Goal: Task Accomplishment & Management: Manage account settings

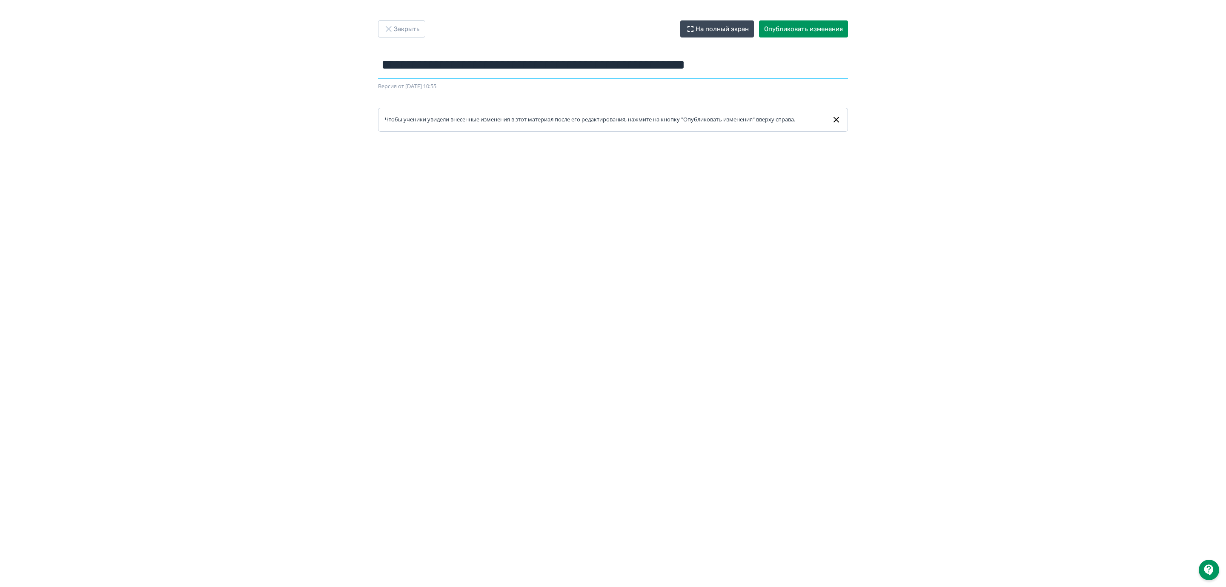
click at [395, 70] on input "**********" at bounding box center [613, 65] width 470 height 28
drag, startPoint x: 386, startPoint y: 62, endPoint x: 557, endPoint y: 64, distance: 170.8
click at [557, 64] on input "**********" at bounding box center [613, 65] width 470 height 28
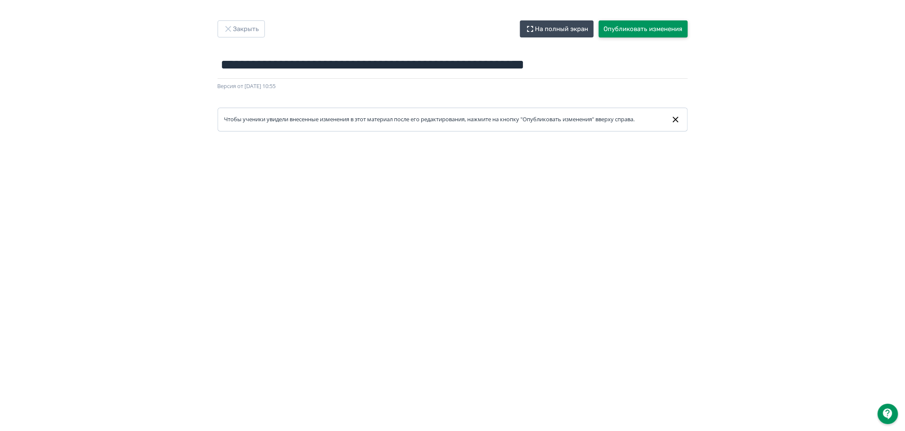
click at [639, 34] on button "Опубликовать изменения" at bounding box center [643, 28] width 89 height 17
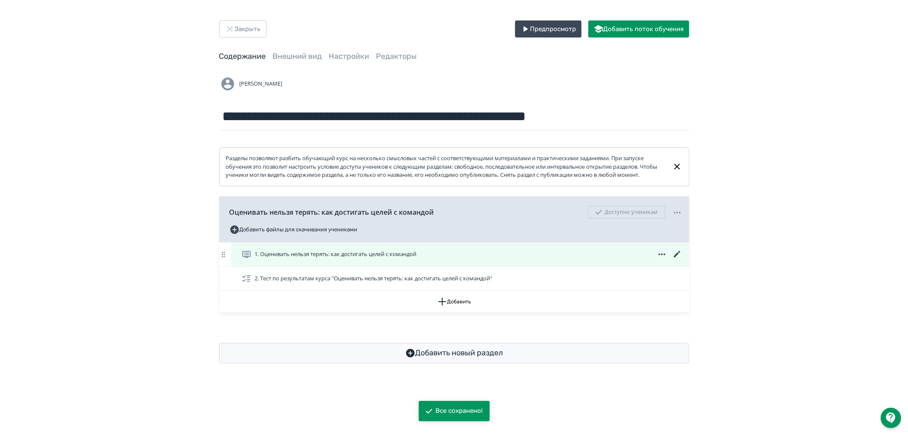
click at [458, 259] on div "1. Оценивать нельзя терять: как достигать целей с командой" at bounding box center [461, 254] width 441 height 10
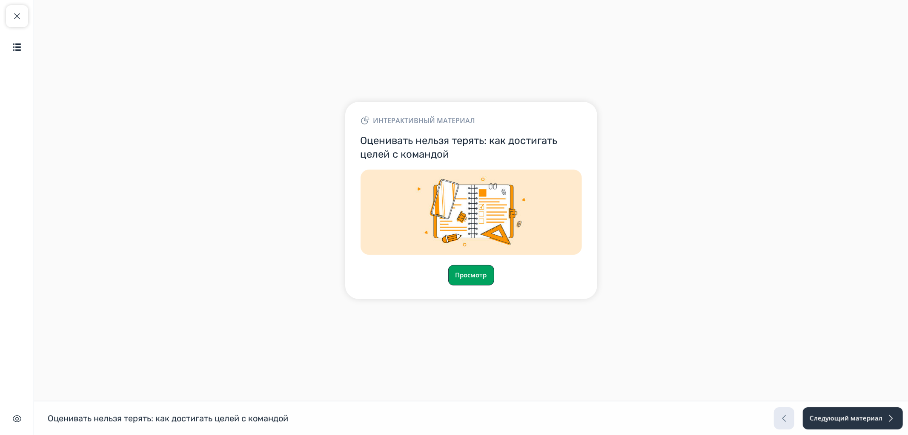
click at [460, 280] on button "Просмотр" at bounding box center [471, 275] width 46 height 20
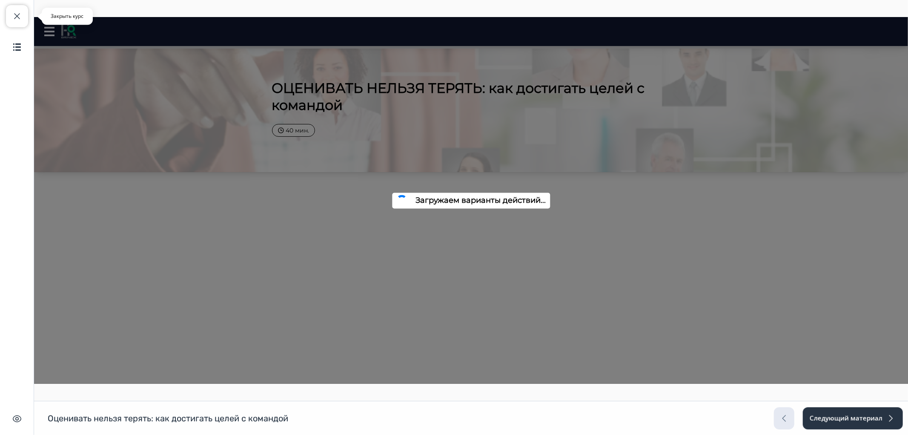
drag, startPoint x: 23, startPoint y: 24, endPoint x: 48, endPoint y: 16, distance: 25.6
click at [27, 23] on button "Закрыть курс" at bounding box center [17, 16] width 22 height 22
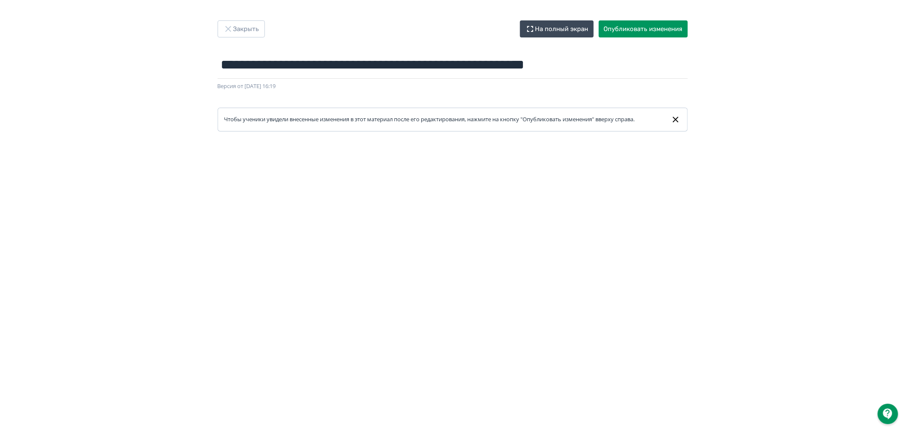
drag, startPoint x: 384, startPoint y: 134, endPoint x: 380, endPoint y: 135, distance: 4.3
click at [382, 134] on div at bounding box center [452, 323] width 905 height 383
click at [623, 32] on button "Опубликовать изменения" at bounding box center [643, 28] width 89 height 17
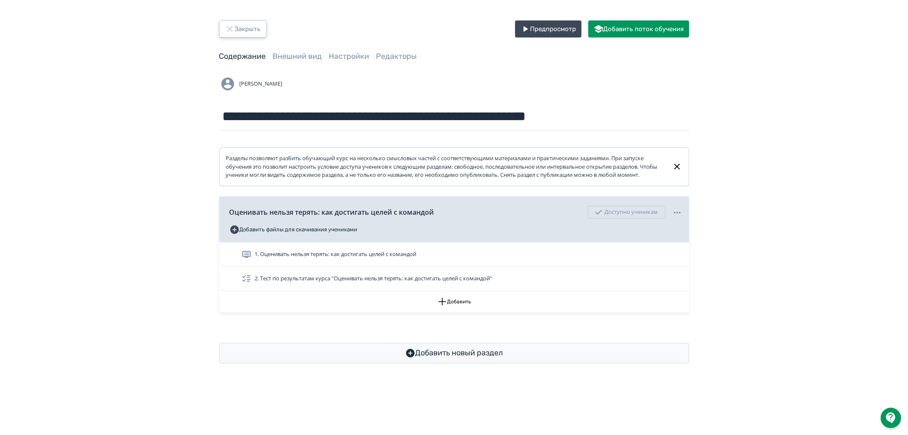
click at [244, 31] on button "Закрыть" at bounding box center [242, 28] width 47 height 17
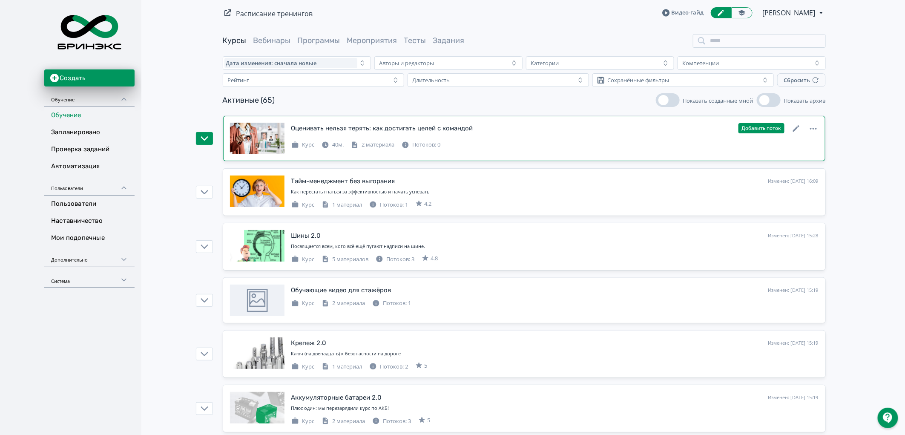
click at [487, 144] on div "Курс 40м. 2 материала Потоков: 0" at bounding box center [554, 144] width 527 height 10
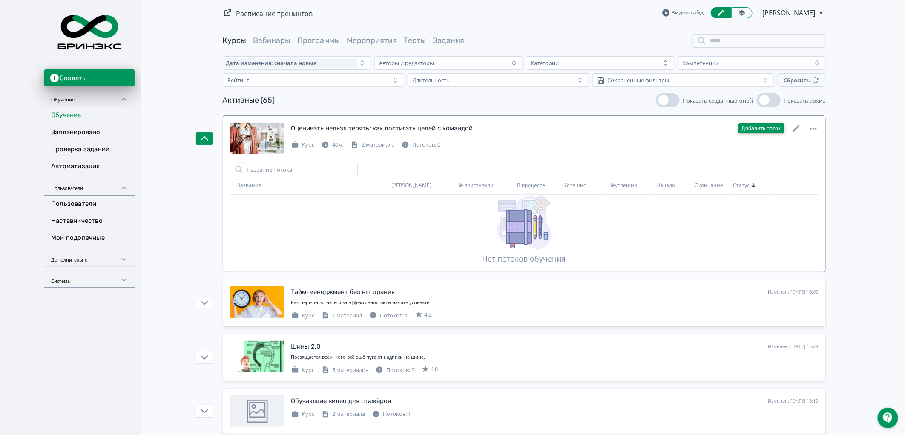
click at [771, 132] on button "Добавить поток" at bounding box center [761, 128] width 46 height 10
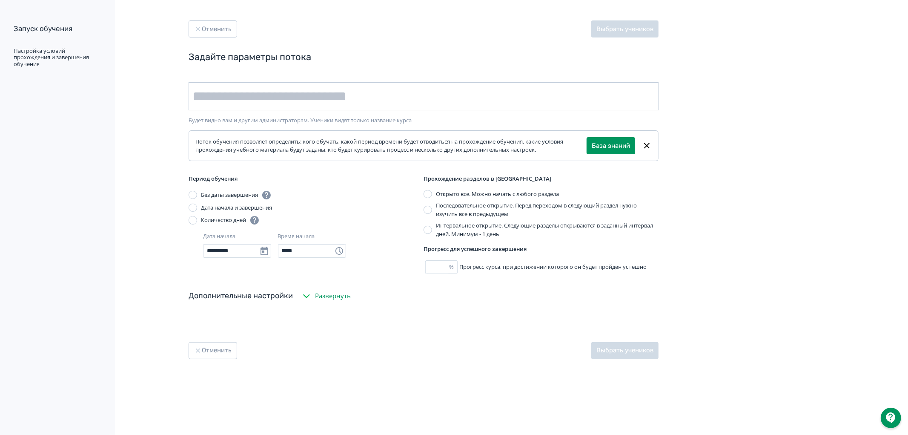
click at [296, 97] on input "text" at bounding box center [424, 96] width 470 height 28
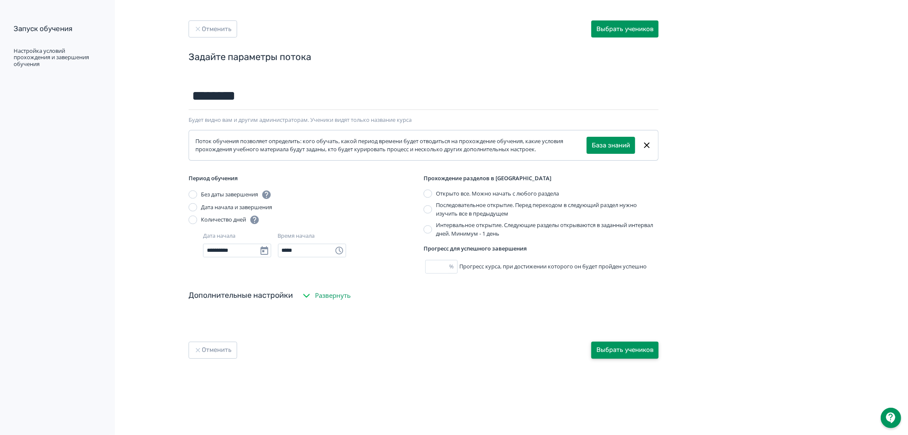
type input "********"
click at [634, 350] on button "Выбрать учеников" at bounding box center [624, 349] width 67 height 17
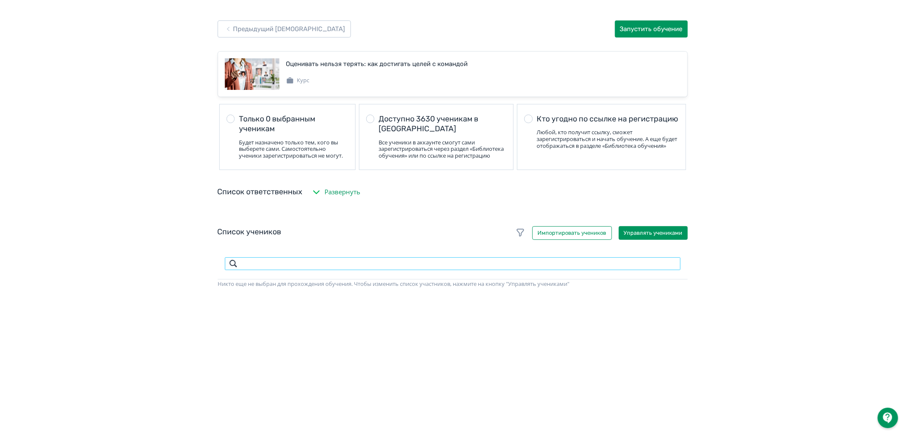
click at [291, 267] on input "search" at bounding box center [452, 264] width 456 height 14
click at [632, 236] on button "Управлять учениками" at bounding box center [653, 233] width 69 height 14
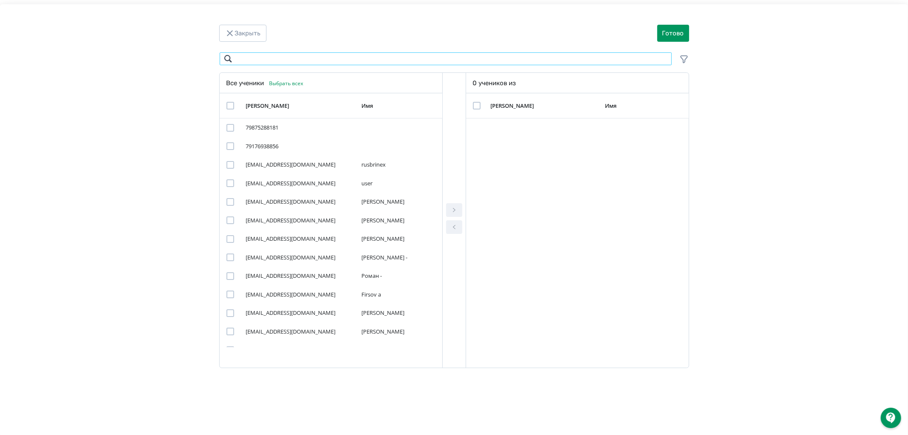
click at [290, 54] on input "Modal" at bounding box center [445, 59] width 453 height 14
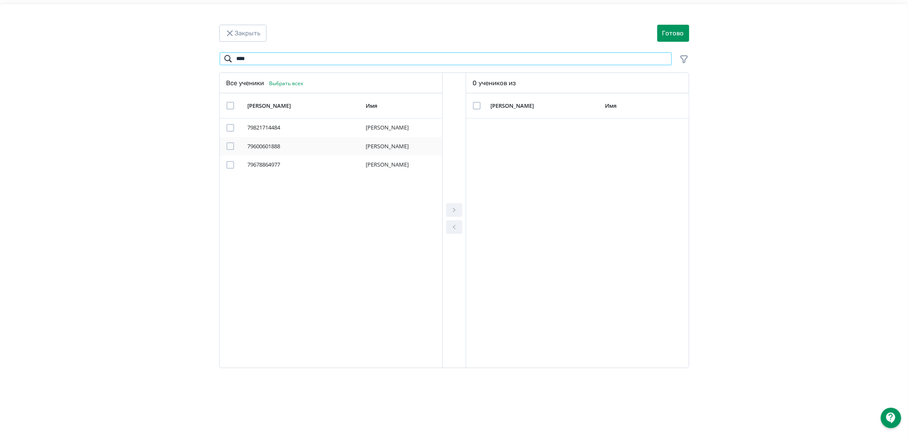
type input "****"
click at [230, 143] on div "Modal" at bounding box center [231, 146] width 8 height 8
click at [453, 209] on icon "Modal" at bounding box center [454, 210] width 10 height 10
click at [673, 35] on button "Готово" at bounding box center [673, 33] width 32 height 17
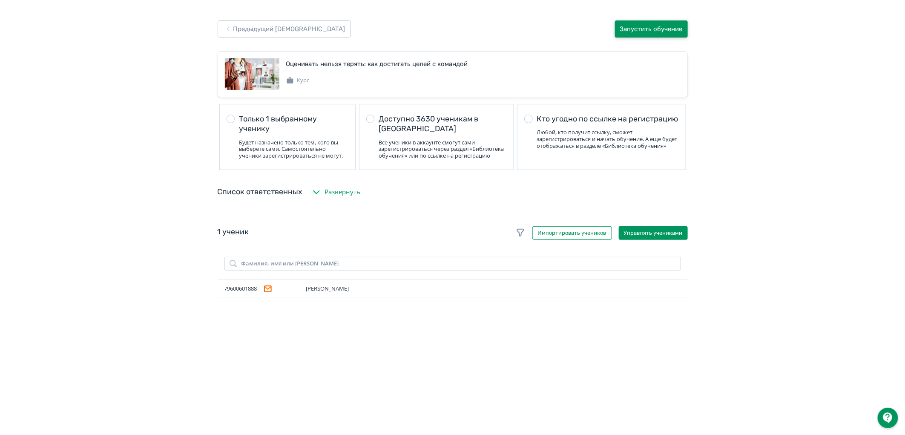
click at [651, 30] on button "Запустить обучение" at bounding box center [651, 28] width 73 height 17
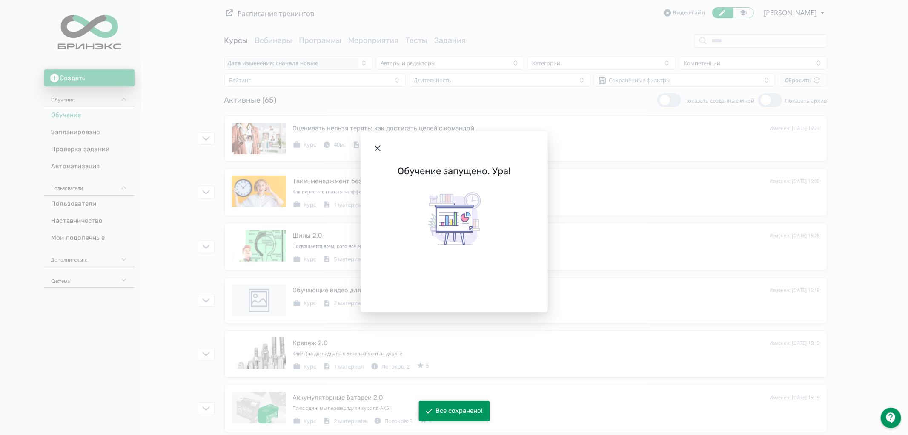
click at [378, 148] on icon "Modal" at bounding box center [378, 148] width 10 height 10
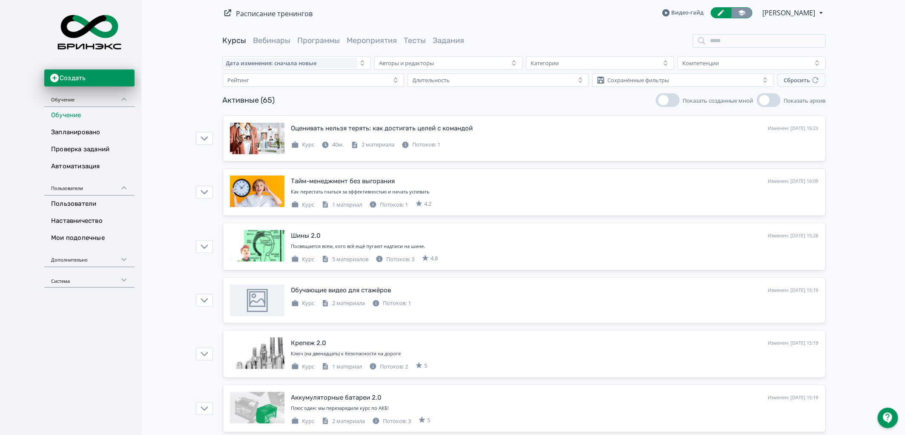
click at [739, 11] on icon at bounding box center [742, 13] width 7 height 6
